Goal: Task Accomplishment & Management: Manage account settings

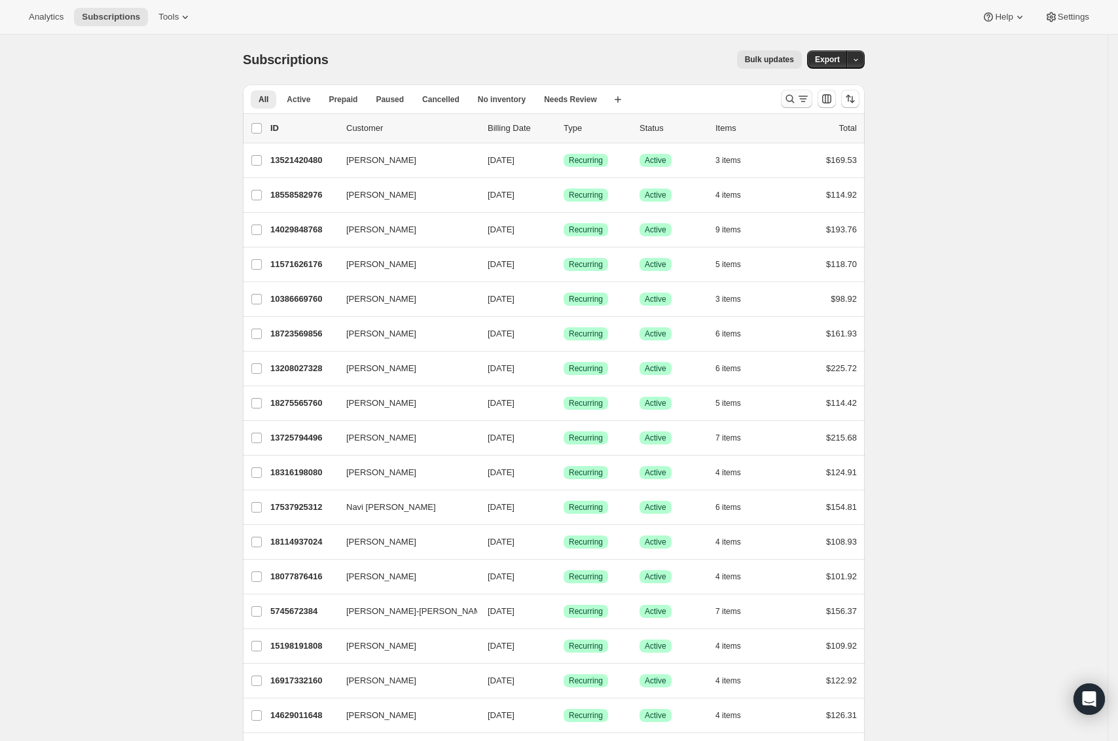
click at [792, 97] on icon "Search and filter results" at bounding box center [789, 98] width 13 height 13
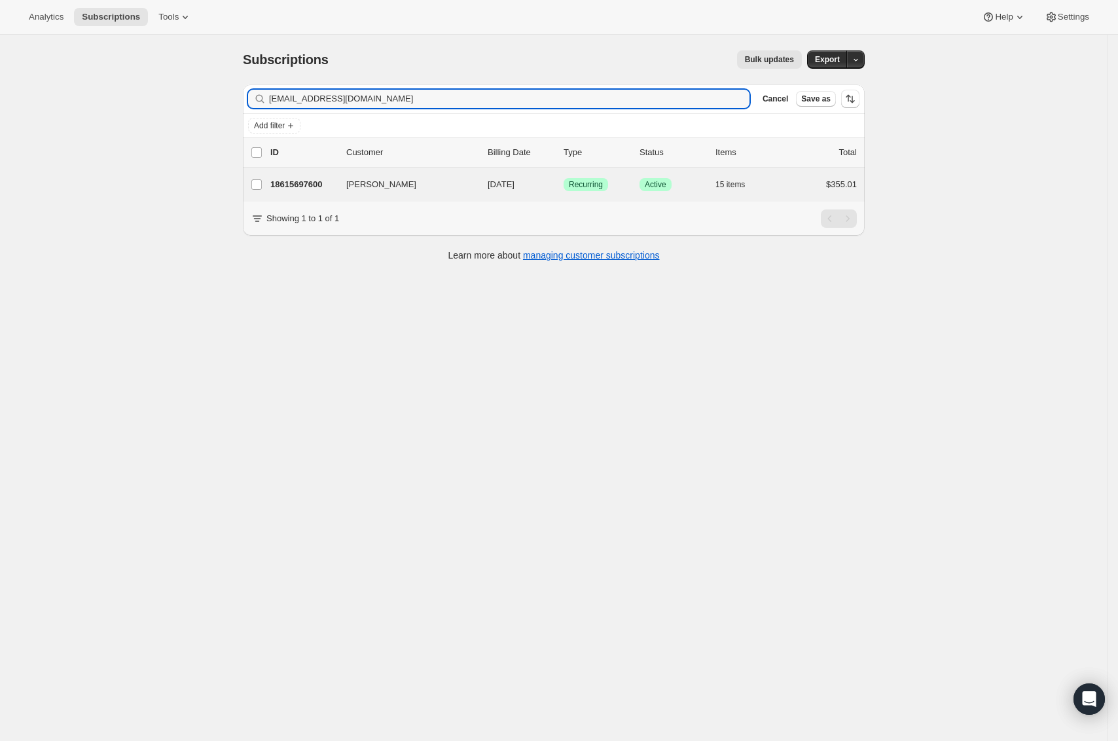
type input "[EMAIL_ADDRESS][DOMAIN_NAME]"
click at [323, 174] on div "Adam Johnson 18615697600 Adam Johnson 09/14/2025 Success Recurring Success Acti…" at bounding box center [554, 185] width 622 height 34
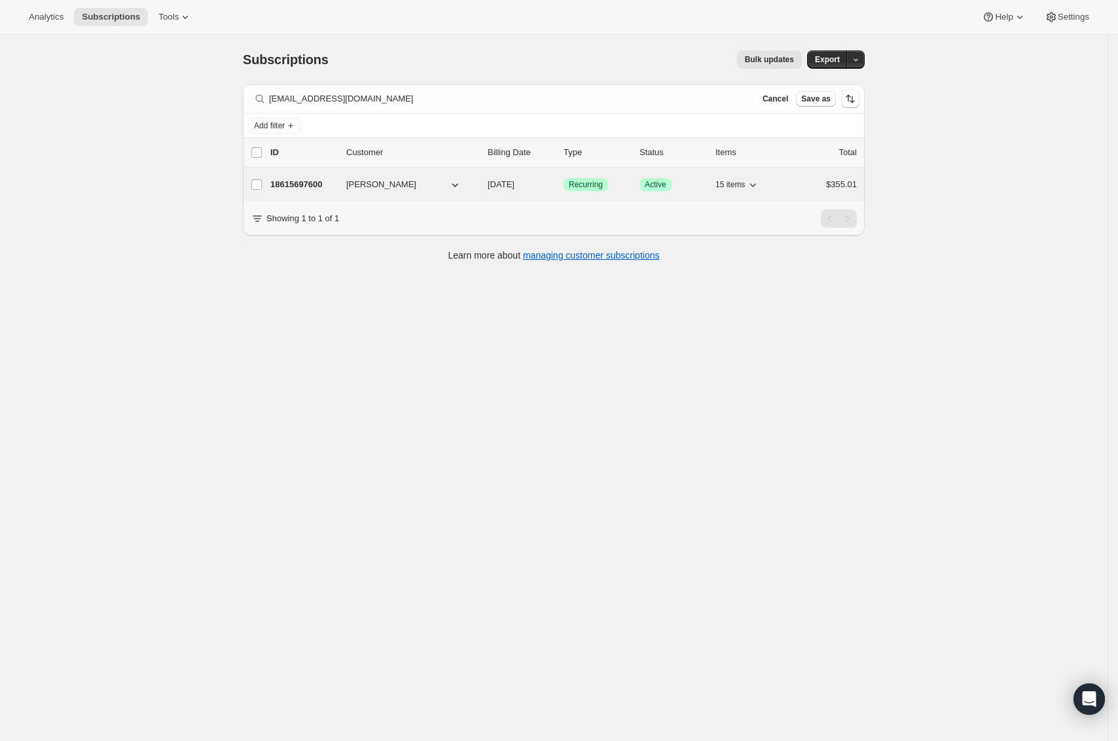
click at [310, 186] on p "18615697600" at bounding box center [302, 184] width 65 height 13
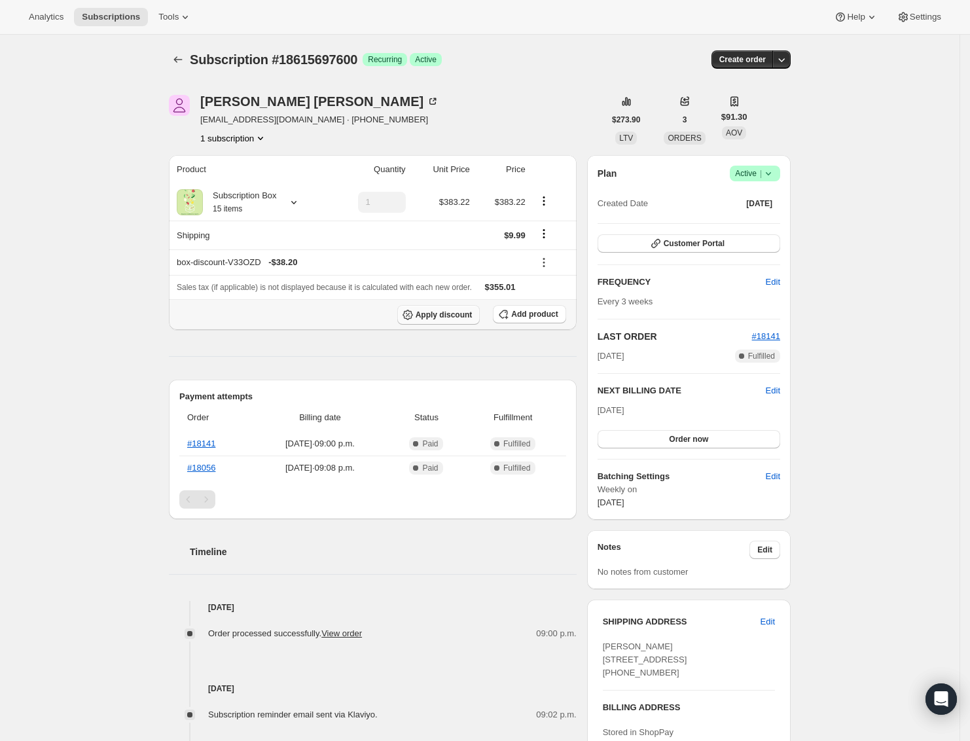
click at [446, 313] on span "Apply discount" at bounding box center [444, 315] width 57 height 10
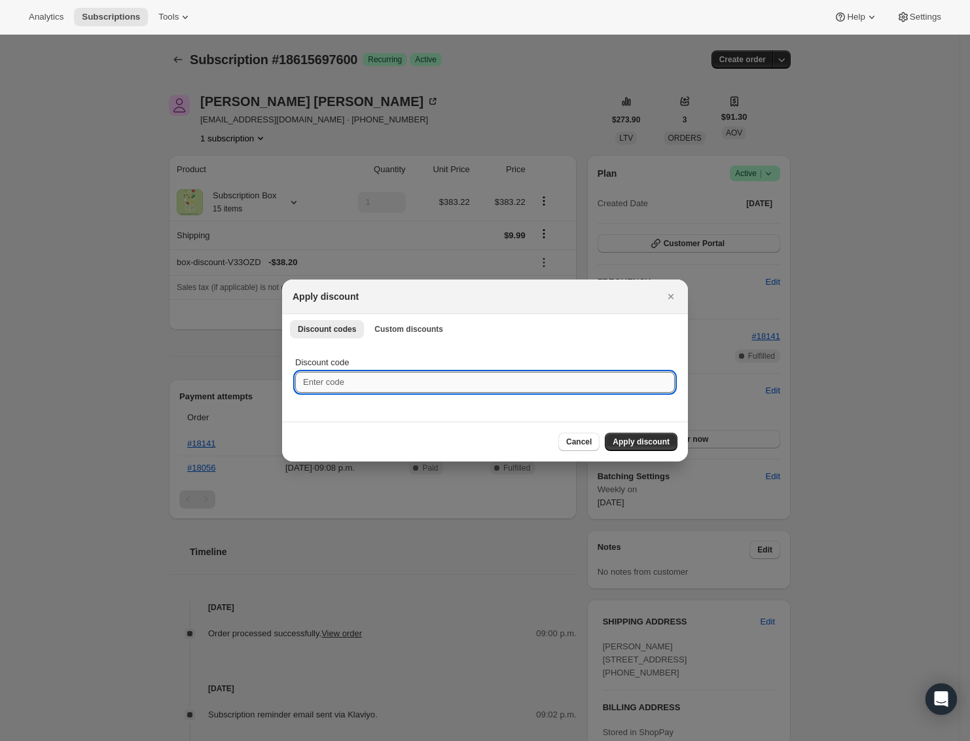
click at [392, 381] on input "Discount code" at bounding box center [485, 382] width 380 height 21
type input "fs01"
click at [666, 450] on div "Cancel Apply discount" at bounding box center [485, 441] width 406 height 40
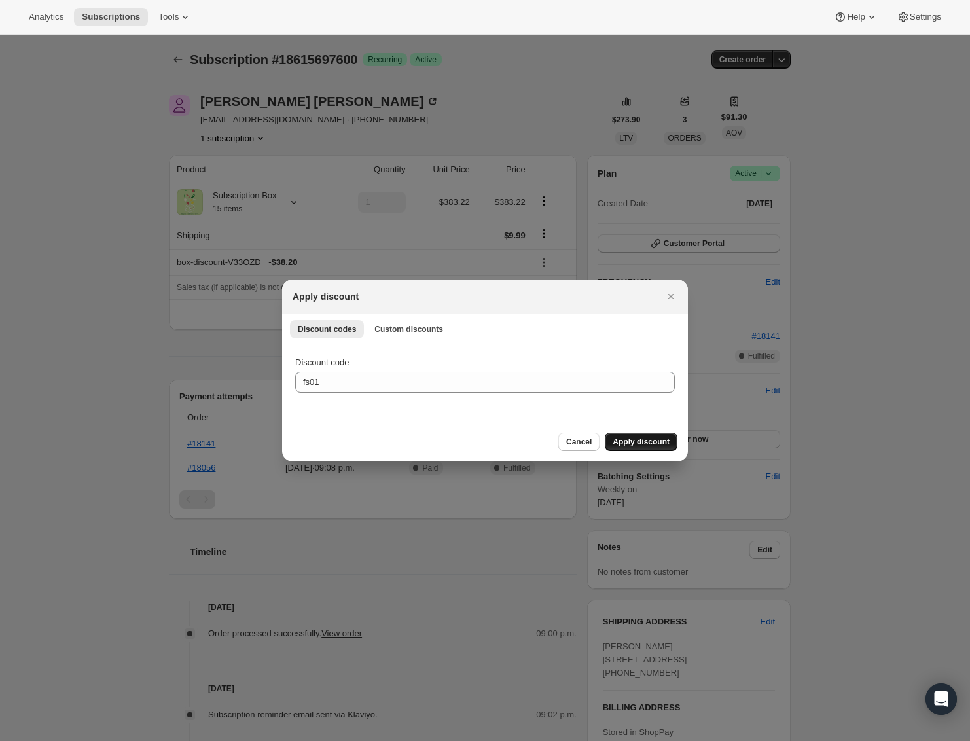
click at [666, 445] on span "Apply discount" at bounding box center [640, 441] width 57 height 10
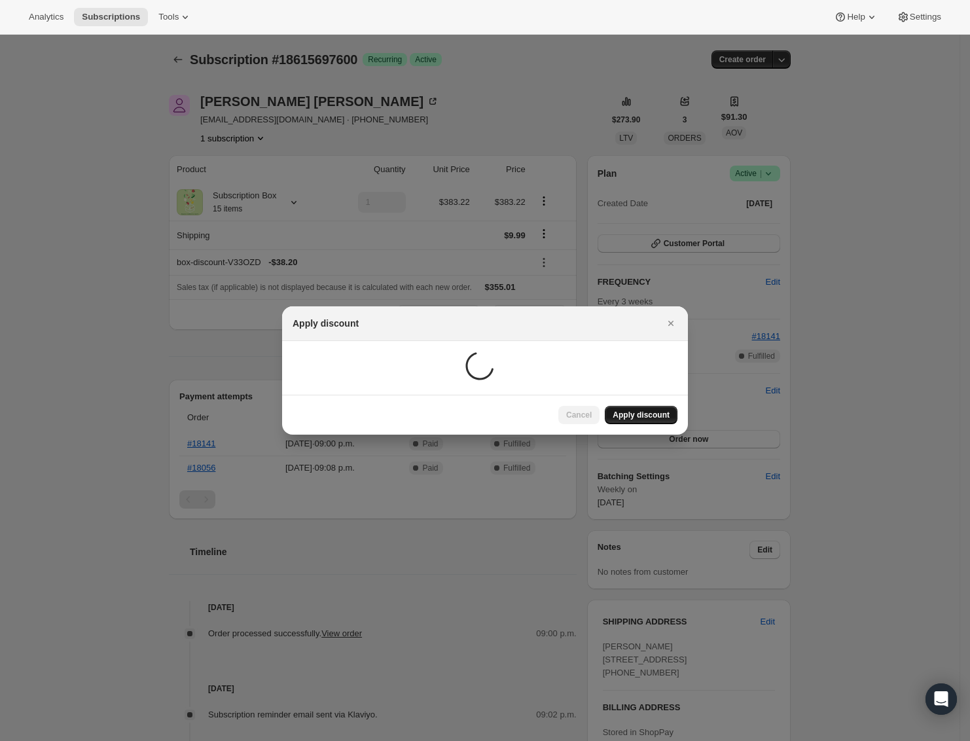
click at [870, 425] on div at bounding box center [485, 370] width 970 height 741
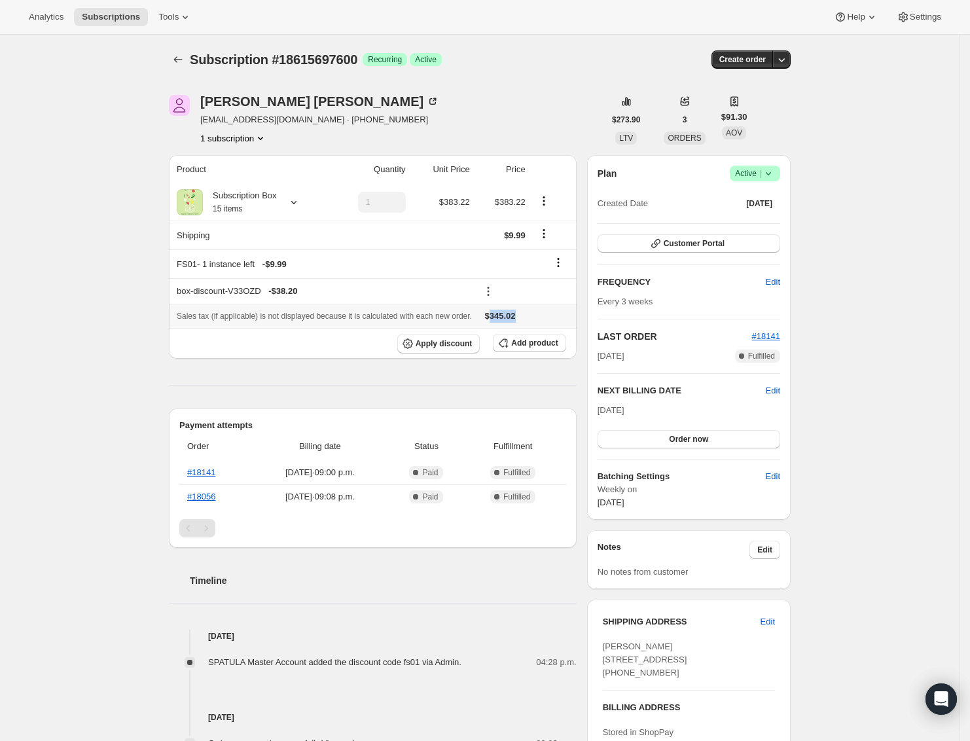
drag, startPoint x: 550, startPoint y: 319, endPoint x: 517, endPoint y: 321, distance: 33.4
click at [517, 321] on div "Sales tax (if applicable) is not displayed because it is calculated with each n…" at bounding box center [373, 316] width 392 height 13
copy span "345.02"
click at [449, 345] on span "Apply discount" at bounding box center [444, 343] width 57 height 10
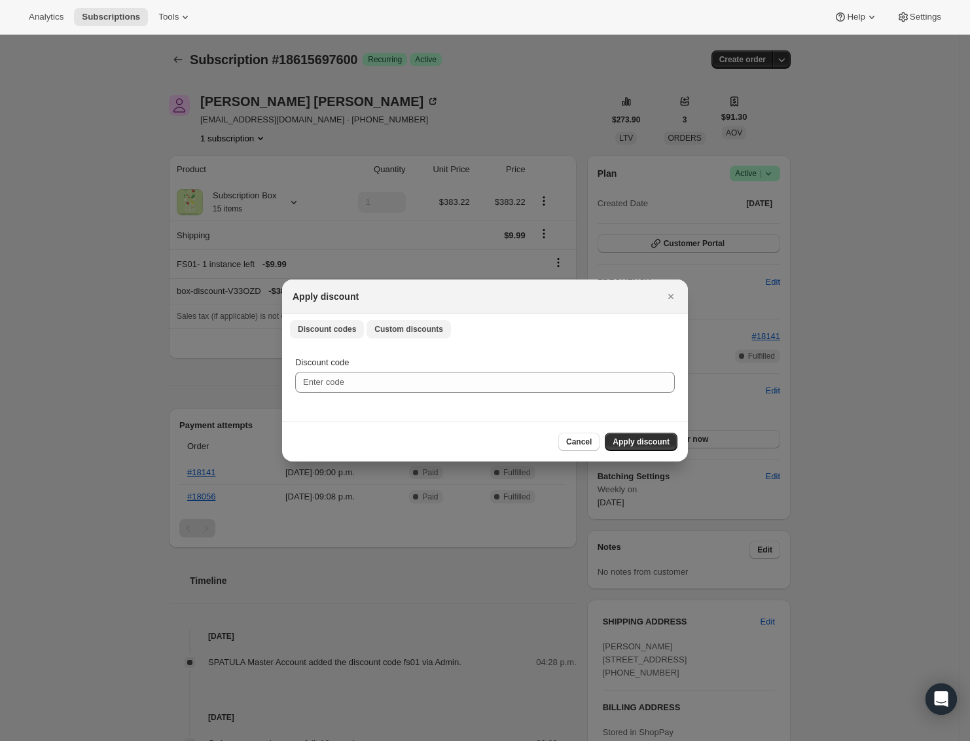
click at [412, 331] on span "Custom discounts" at bounding box center [408, 329] width 69 height 10
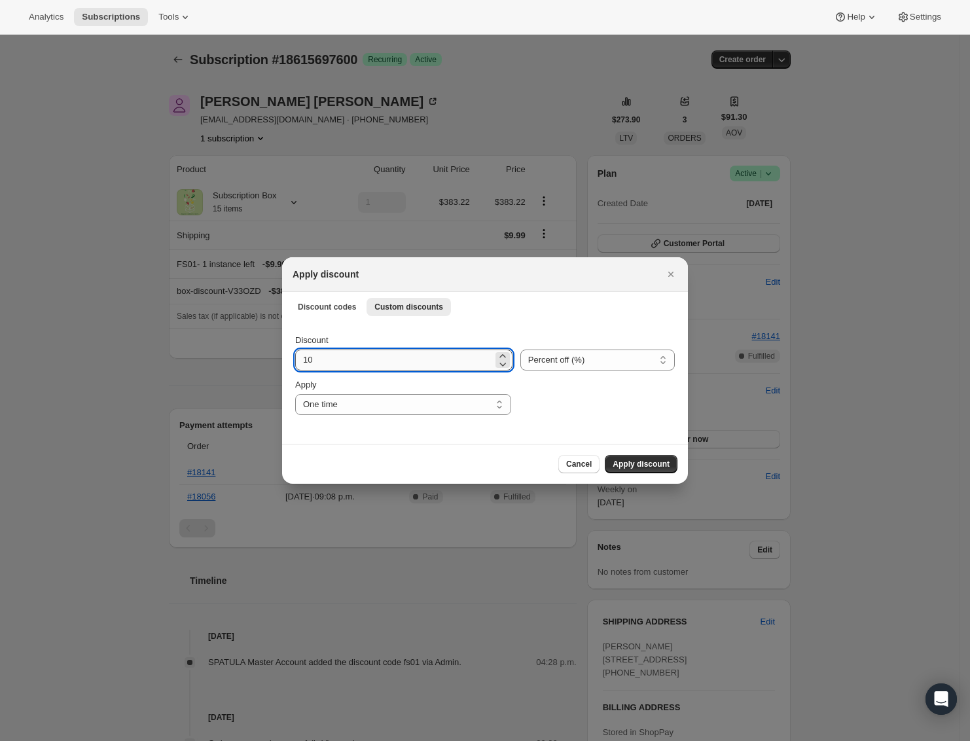
click at [434, 356] on input "10" at bounding box center [394, 359] width 198 height 21
paste input "345"
type input "345"
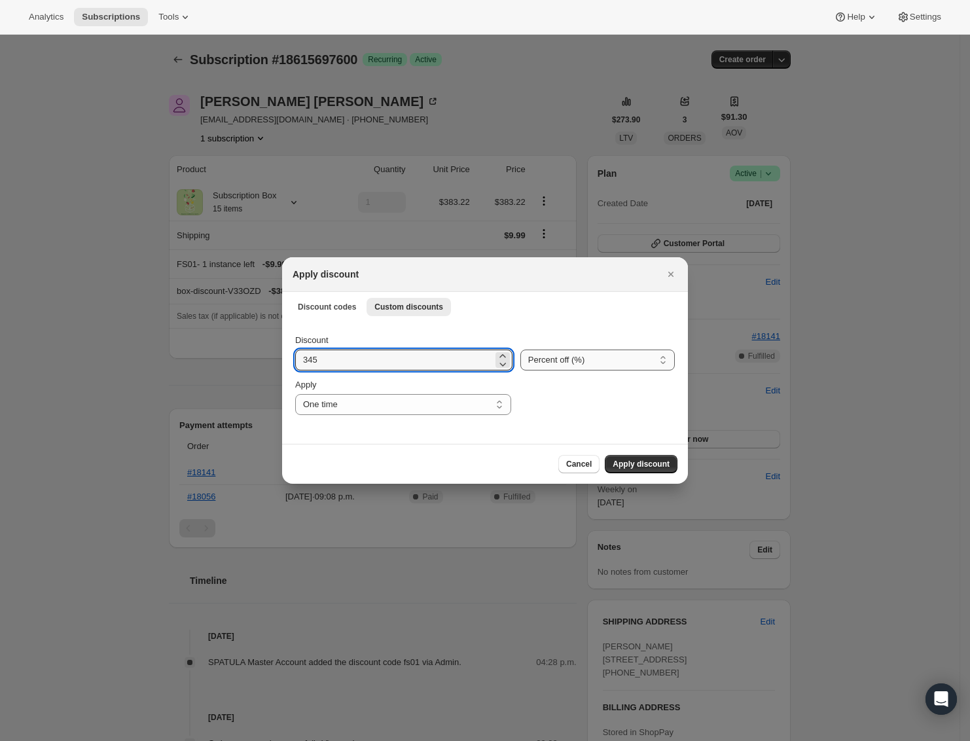
click at [584, 357] on select "Percent off (%) Amount off ($)" at bounding box center [597, 359] width 154 height 21
select select "fixed"
click at [520, 349] on select "Percent off (%) Amount off ($)" at bounding box center [597, 359] width 154 height 21
click at [391, 362] on input "345" at bounding box center [394, 359] width 199 height 21
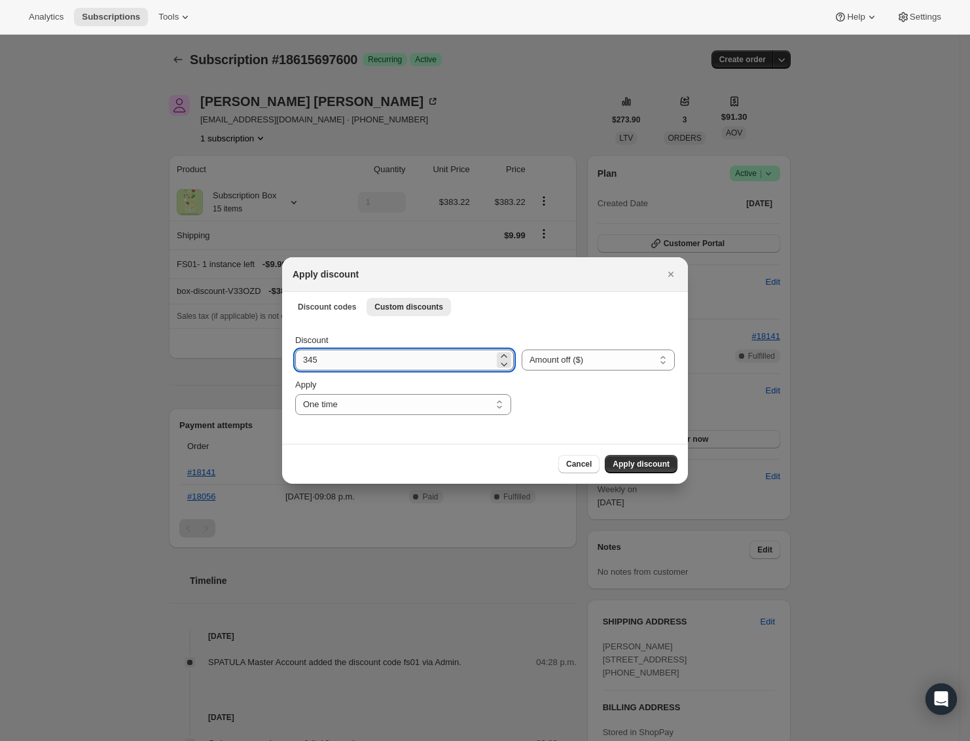
click at [391, 362] on input "345" at bounding box center [394, 359] width 199 height 21
paste input ".02"
type input "345.02"
click at [637, 467] on span "Apply discount" at bounding box center [640, 464] width 57 height 10
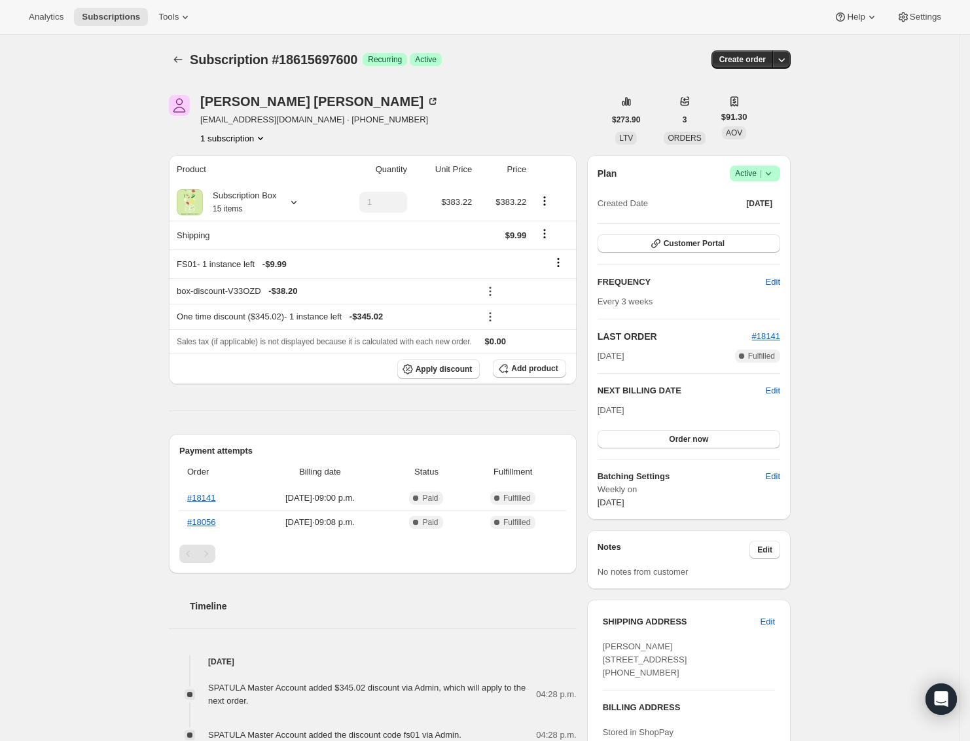
click at [130, 456] on div "Subscription #18615697600. This page is ready Subscription #18615697600 Success…" at bounding box center [479, 678] width 959 height 1286
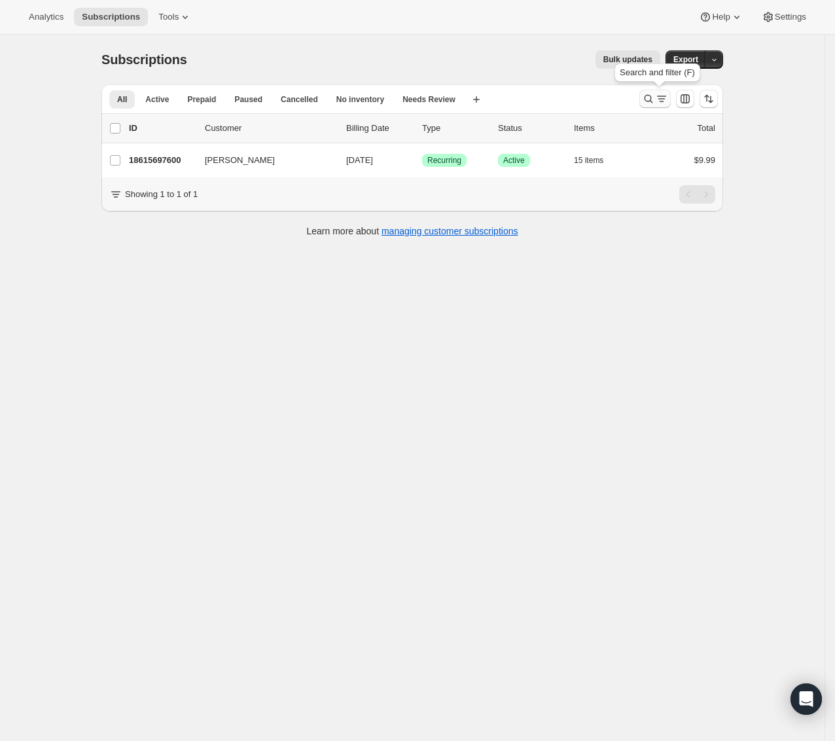
click at [654, 100] on icon "Search and filter results" at bounding box center [648, 98] width 13 height 13
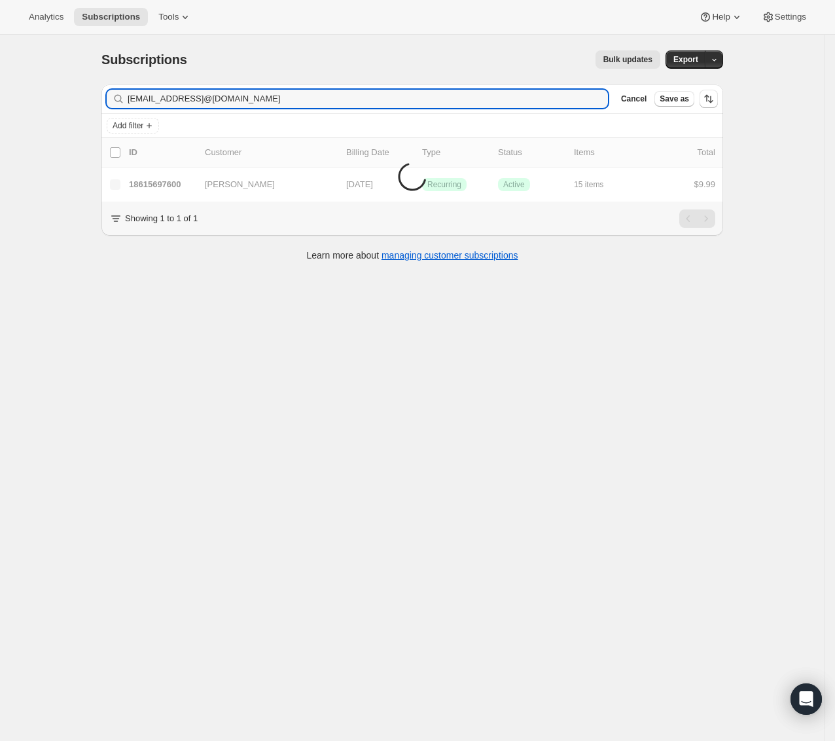
type input "[EMAIL_ADDRESS][DOMAIN_NAME]"
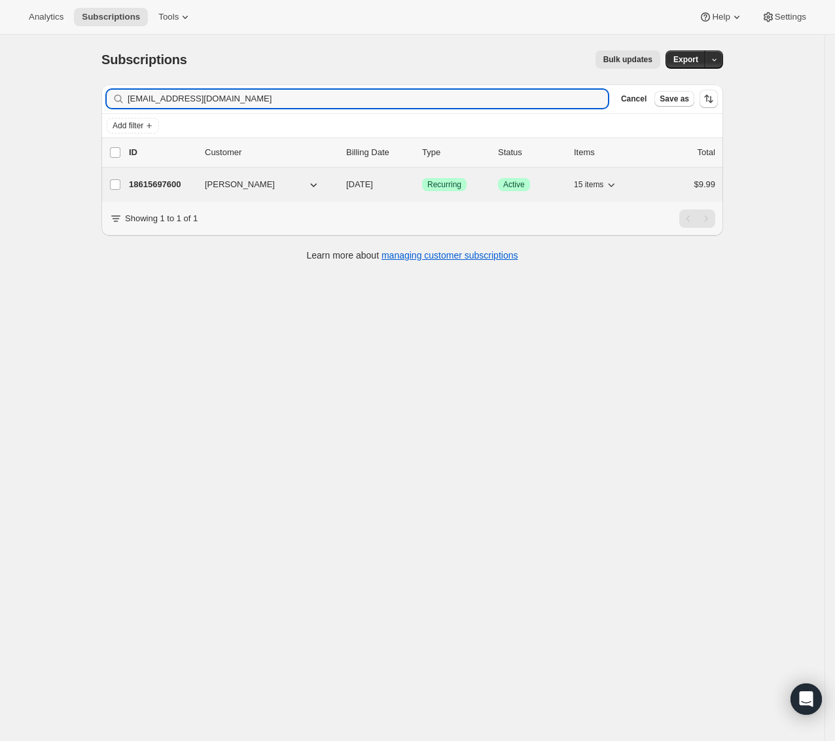
click at [222, 186] on span "[PERSON_NAME]" at bounding box center [240, 184] width 70 height 13
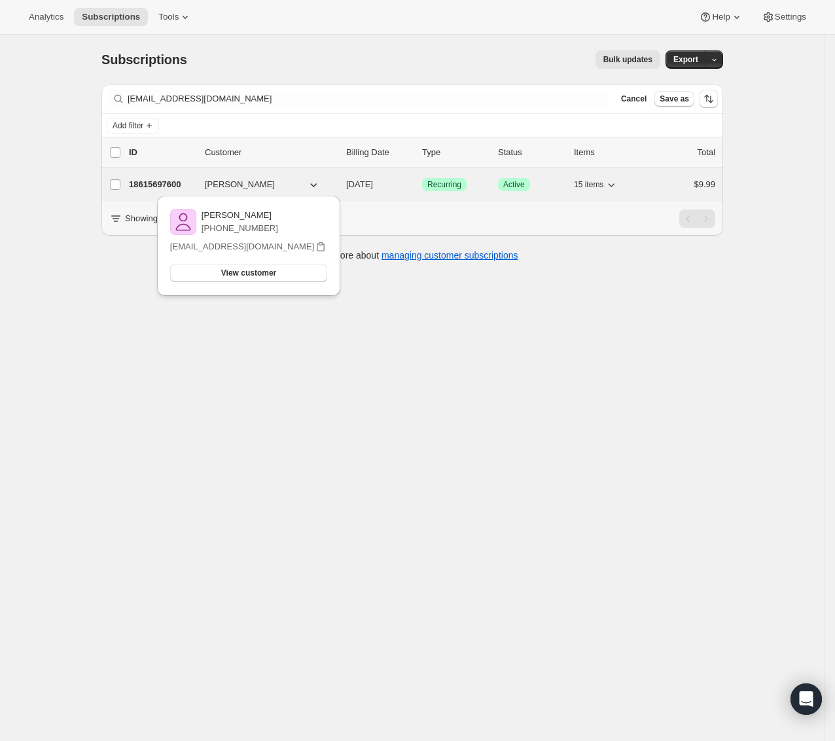
click at [156, 187] on p "18615697600" at bounding box center [161, 184] width 65 height 13
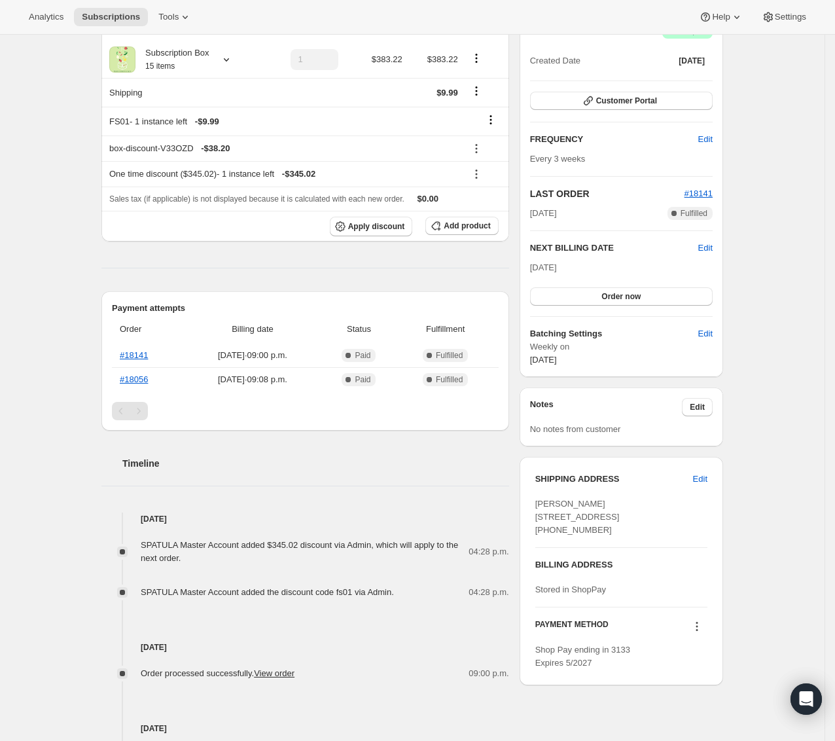
scroll to position [108, 0]
